Goal: Transaction & Acquisition: Purchase product/service

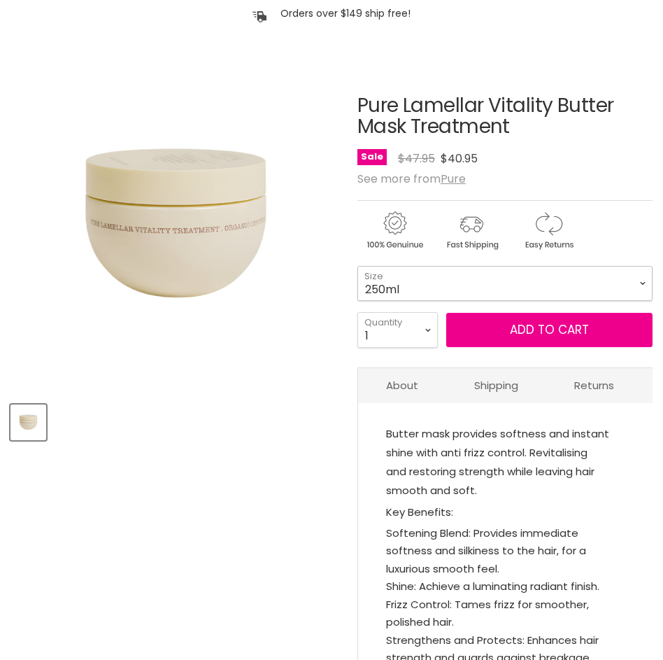
scroll to position [140, 0]
click at [441, 283] on select "250ml 1 Litre" at bounding box center [504, 283] width 295 height 35
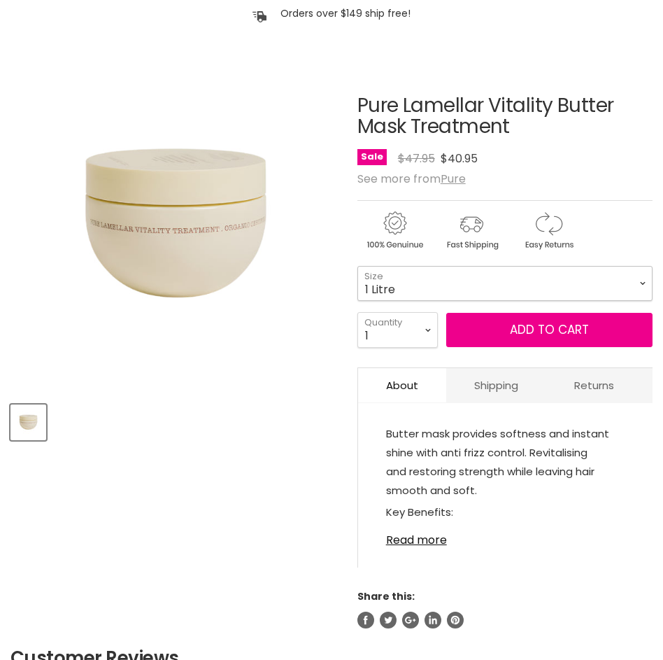
click at [357, 266] on select "250ml 1 Litre" at bounding box center [504, 283] width 295 height 35
select select "1 Litre"
